Goal: Browse casually

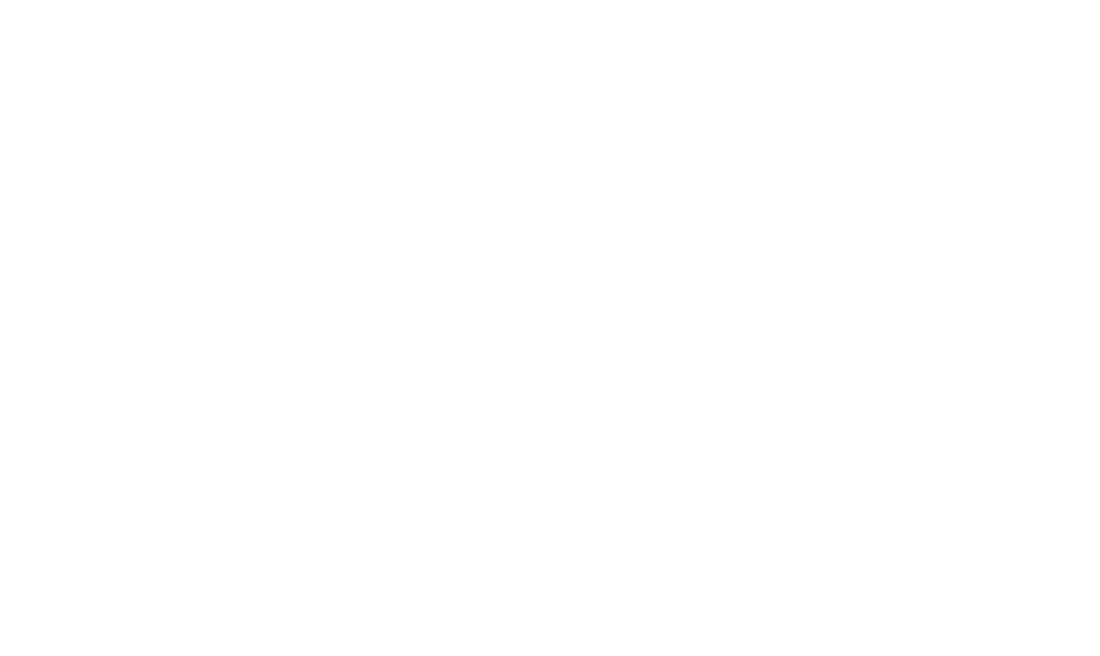
click at [762, 55] on body at bounding box center [550, 328] width 1100 height 656
